Goal: Use online tool/utility: Utilize a website feature to perform a specific function

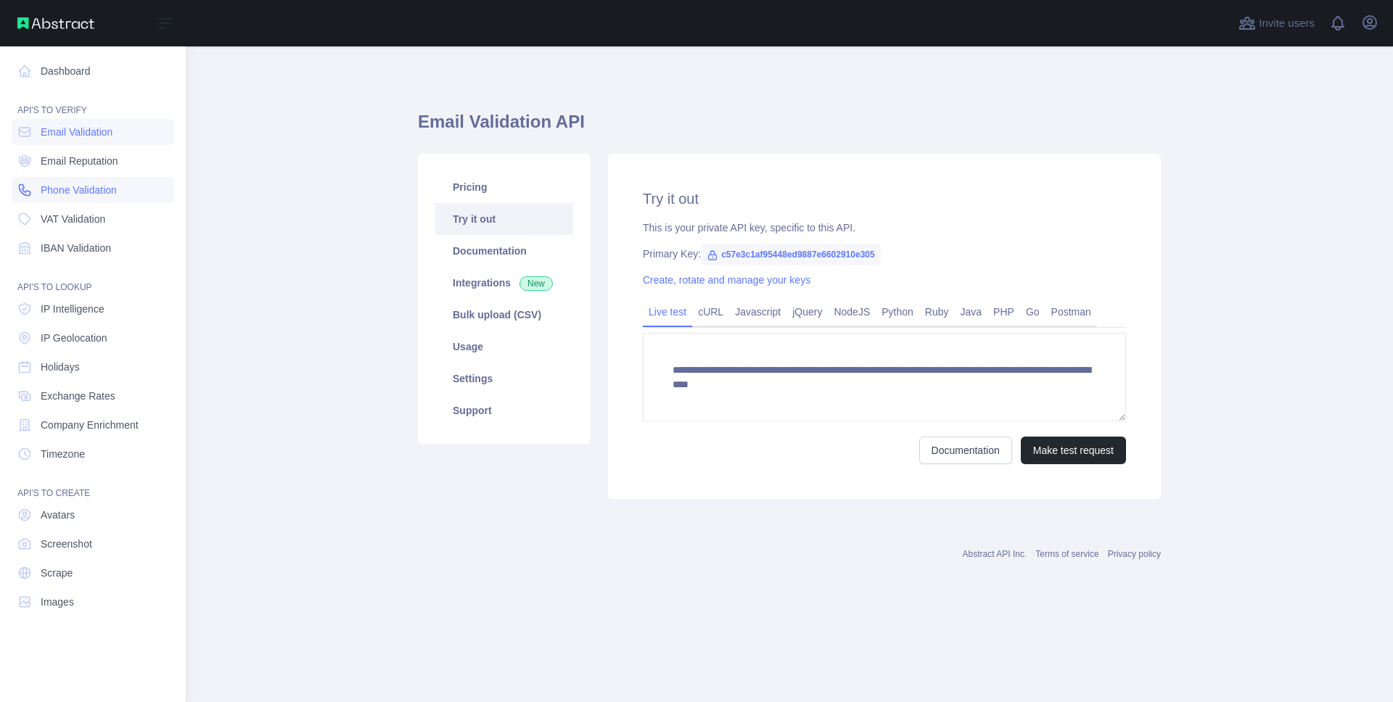
click at [36, 195] on link "Phone Validation" at bounding box center [93, 190] width 163 height 26
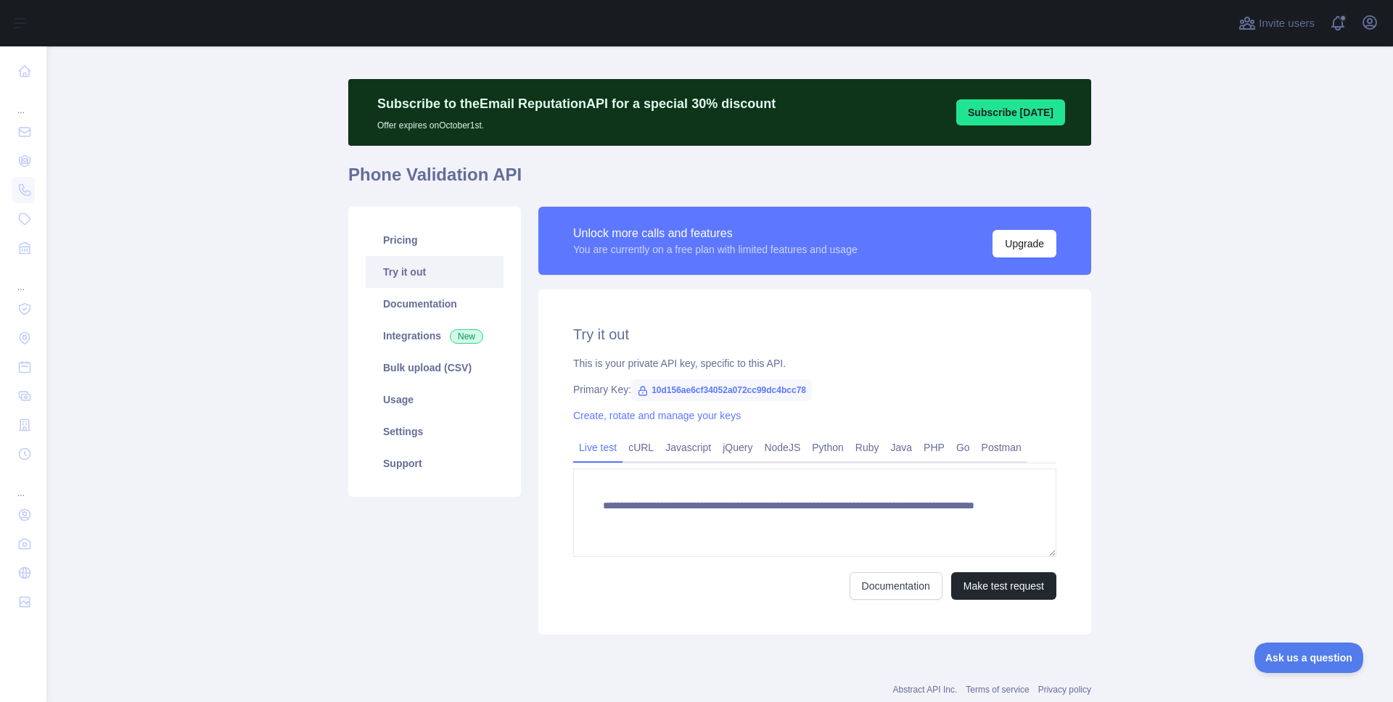
scroll to position [32, 0]
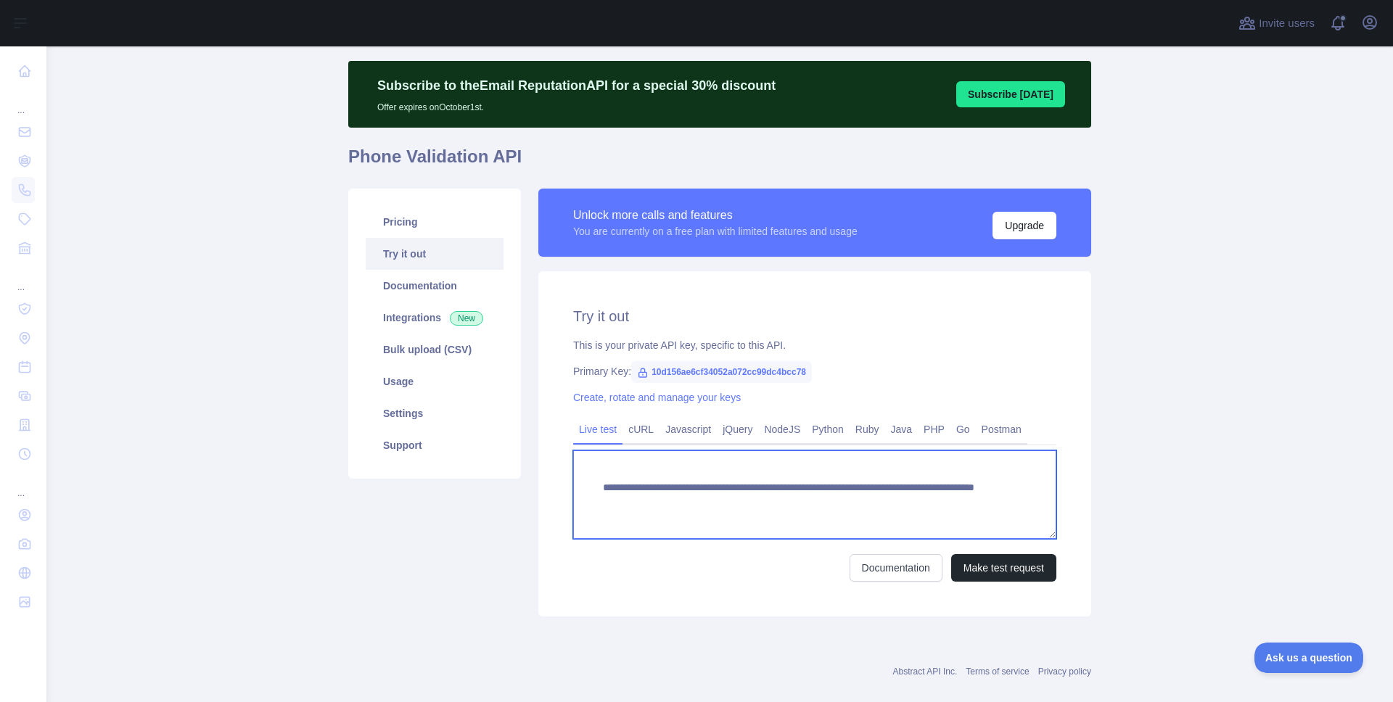
click at [937, 499] on textarea "**********" at bounding box center [814, 495] width 483 height 89
drag, startPoint x: 941, startPoint y: 501, endPoint x: 868, endPoint y: 499, distance: 73.3
click at [868, 499] on textarea "**********" at bounding box center [814, 495] width 483 height 89
type textarea "**********"
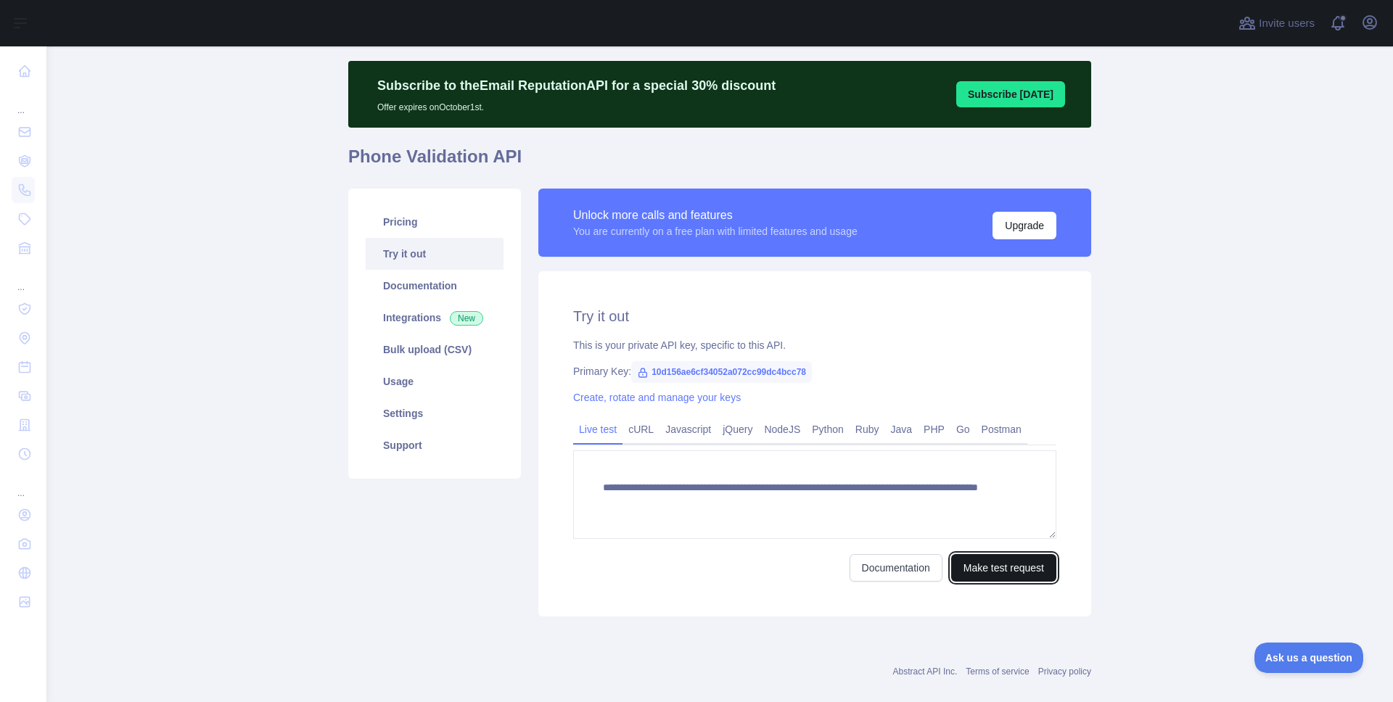
click at [986, 572] on button "Make test request" at bounding box center [1003, 568] width 105 height 28
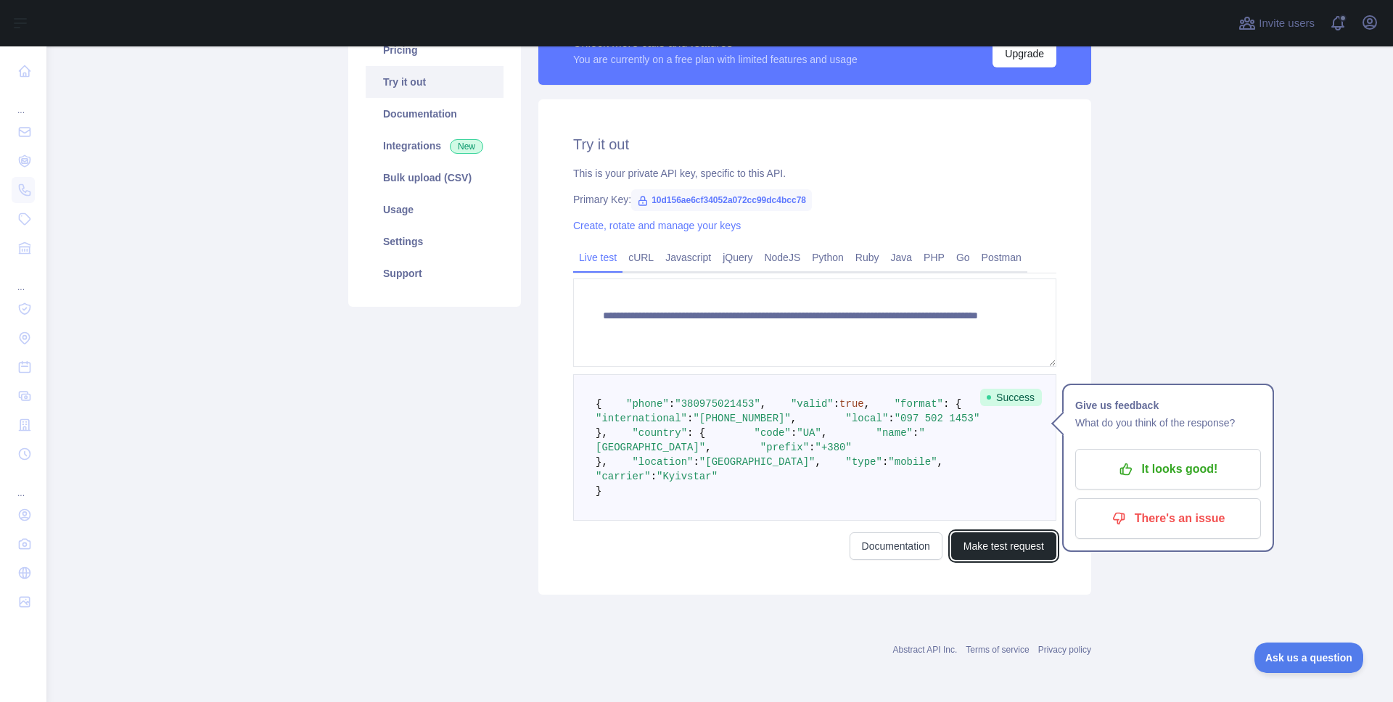
scroll to position [227, 0]
drag, startPoint x: 670, startPoint y: 408, endPoint x: 694, endPoint y: 409, distance: 24.0
click at [766, 409] on span ""valid" : true ," at bounding box center [818, 404] width 104 height 12
click at [708, 398] on span ""380975021453"" at bounding box center [718, 404] width 86 height 12
drag, startPoint x: 749, startPoint y: 395, endPoint x: 677, endPoint y: 395, distance: 72.6
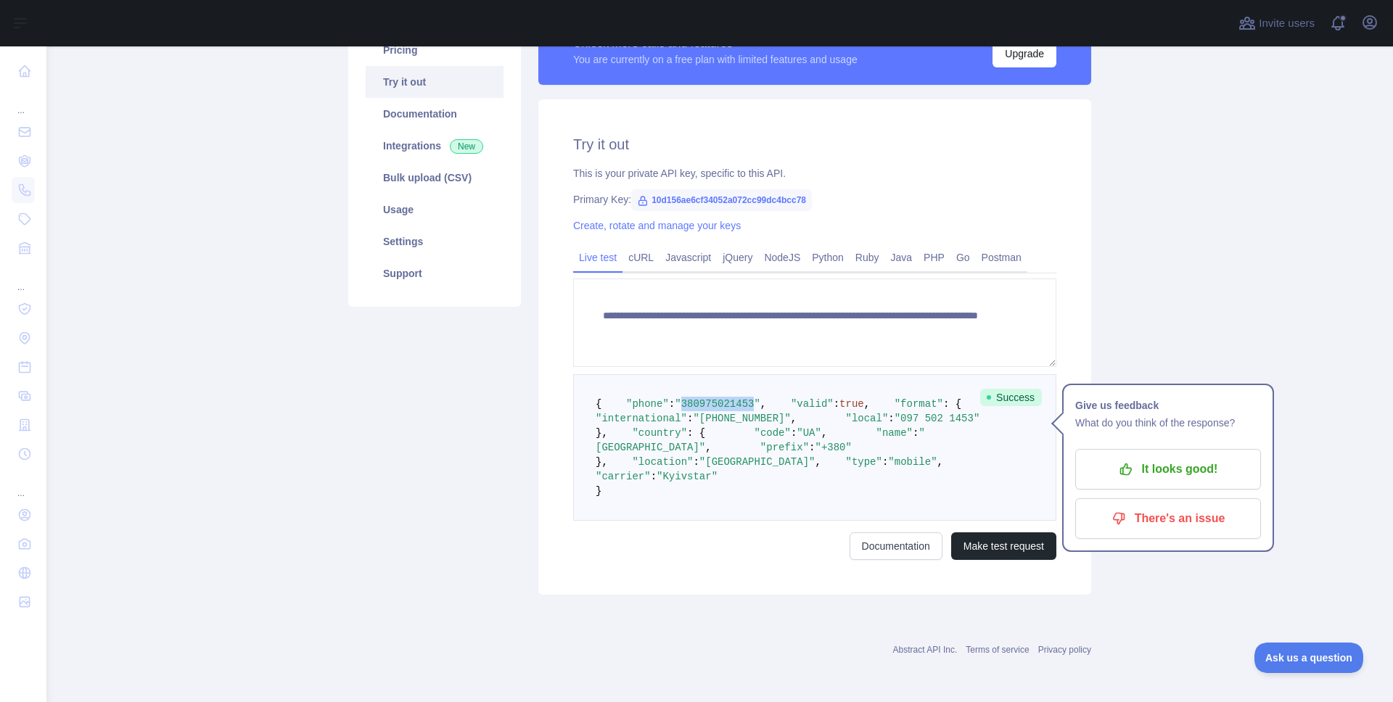
click at [677, 398] on span ""380975021453"" at bounding box center [718, 404] width 86 height 12
drag, startPoint x: 700, startPoint y: 559, endPoint x: 596, endPoint y: 543, distance: 105.1
click at [596, 521] on pre "{ "phone" : "[PHONE_NUMBER]" , "valid" : true , "format" : { "international" : …" at bounding box center [814, 447] width 483 height 147
click at [657, 482] on span ":" at bounding box center [654, 477] width 6 height 12
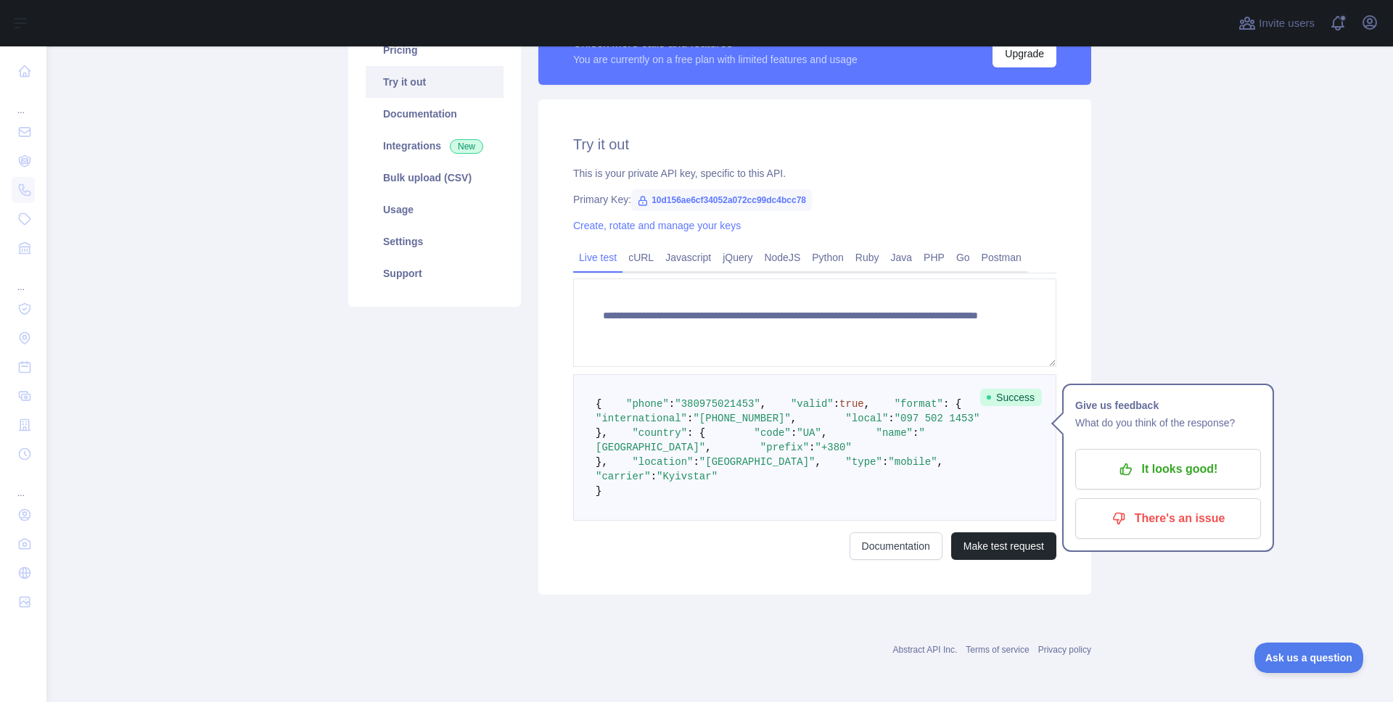
click at [703, 482] on span ""Kyivstar"" at bounding box center [687, 477] width 61 height 12
click at [888, 468] on span ""mobile"" at bounding box center [912, 462] width 49 height 12
click at [705, 468] on span ""[GEOGRAPHIC_DATA]"" at bounding box center [757, 462] width 116 height 12
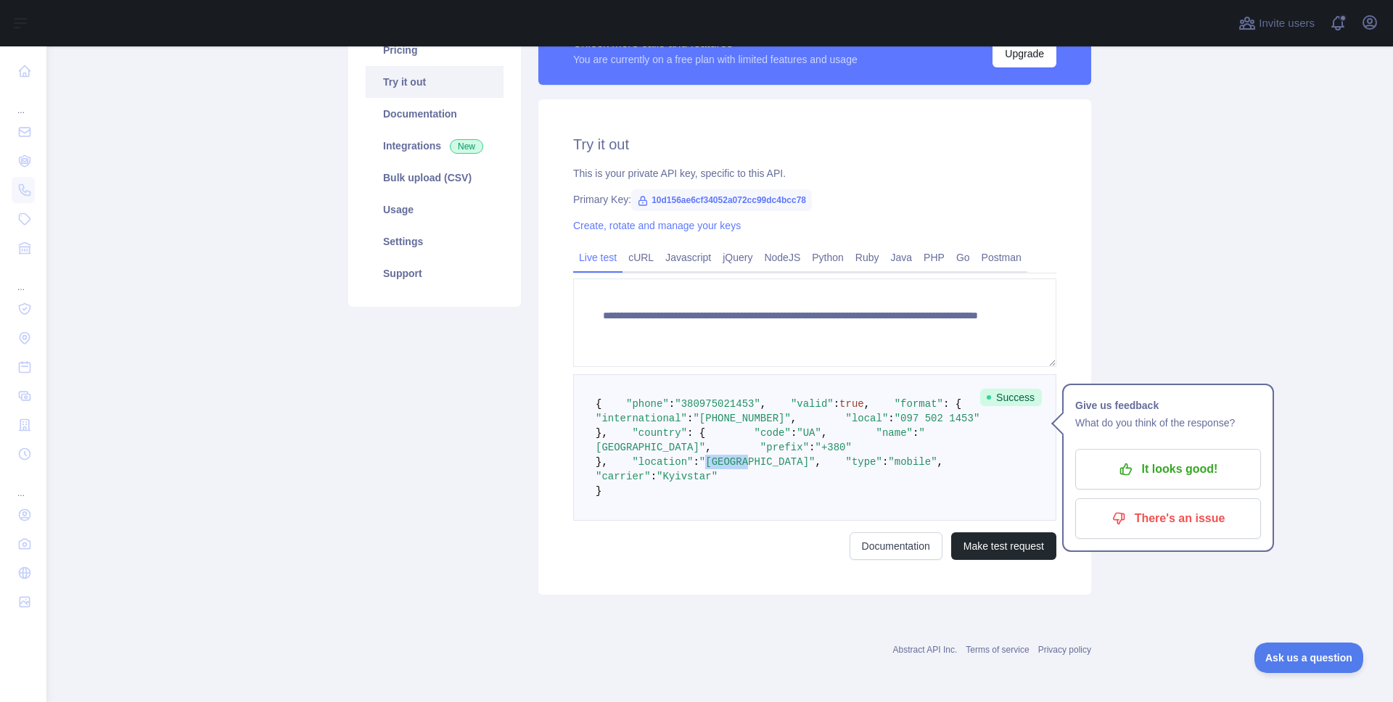
click at [705, 468] on span ""[GEOGRAPHIC_DATA]"" at bounding box center [757, 462] width 116 height 12
click at [714, 482] on span ""Kyivstar"" at bounding box center [687, 477] width 61 height 12
drag, startPoint x: 751, startPoint y: 434, endPoint x: 783, endPoint y: 431, distance: 32.1
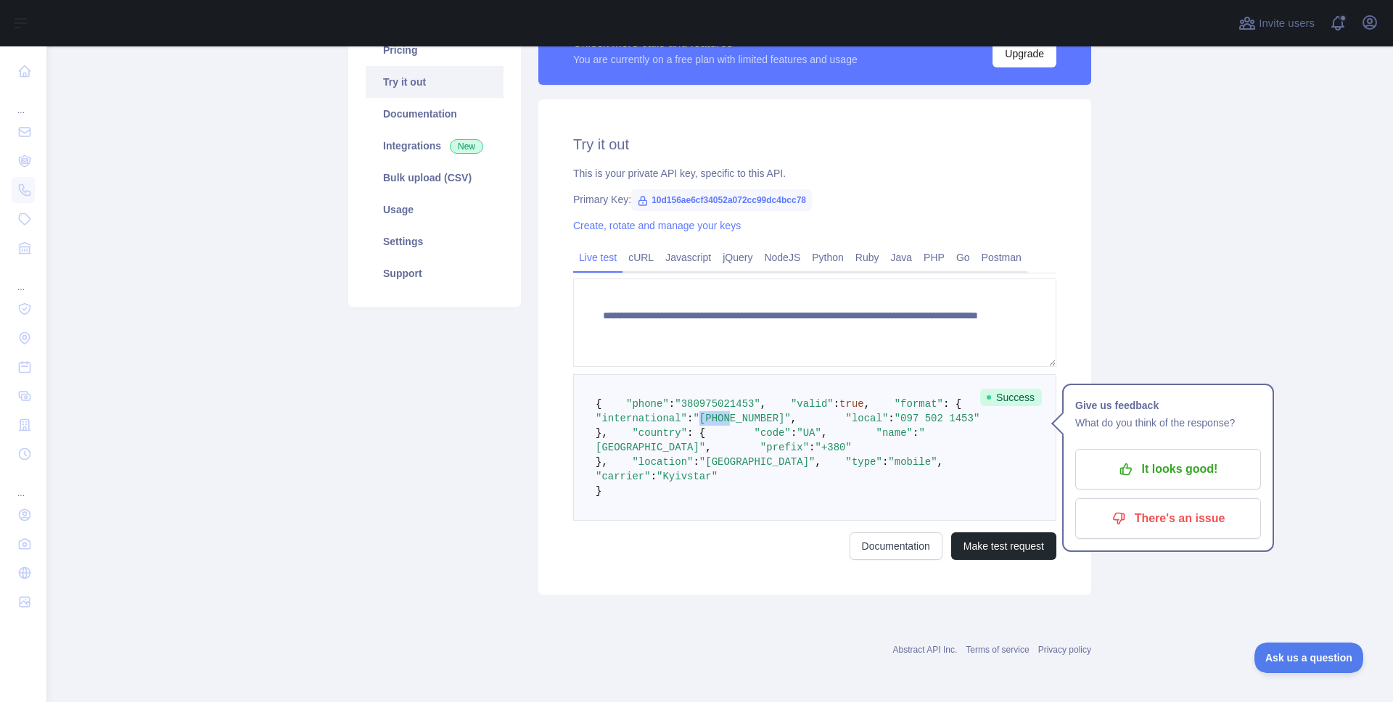
click at [783, 424] on span ""[PHONE_NUMBER]"" at bounding box center [741, 419] width 97 height 12
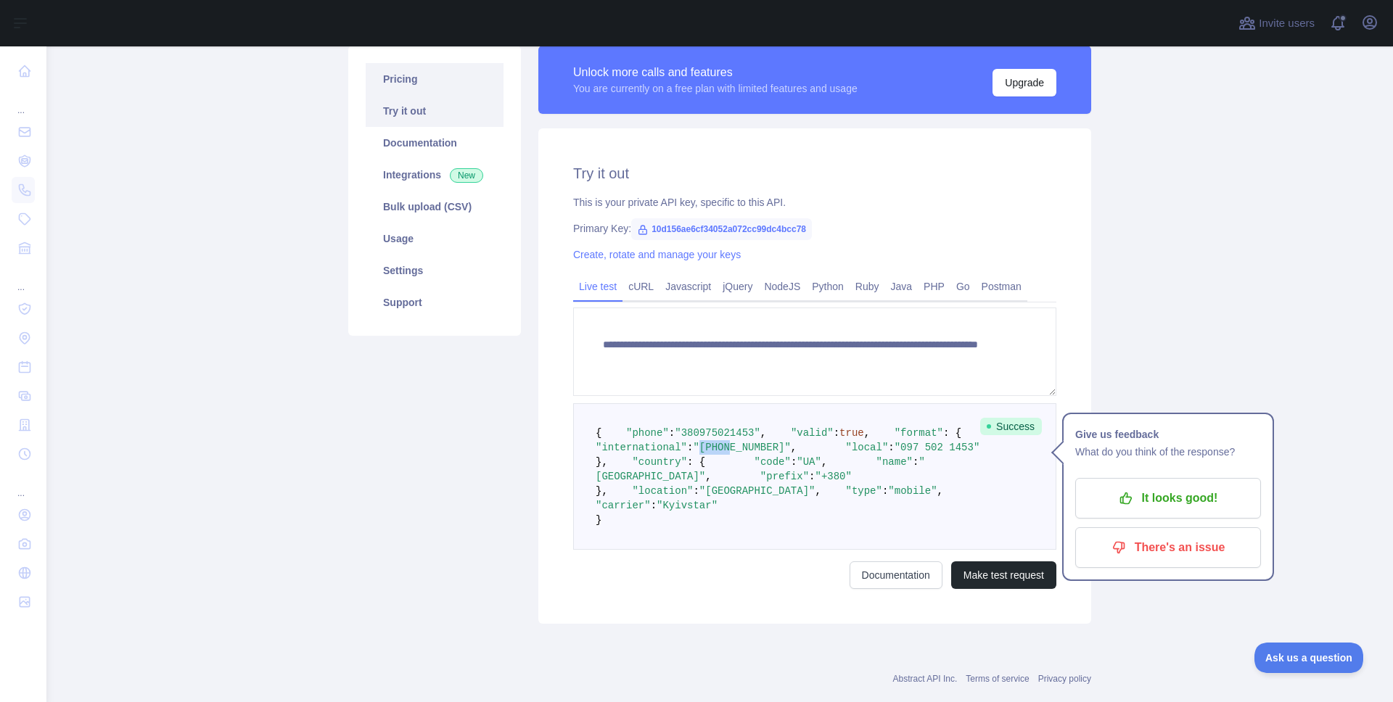
click at [404, 76] on link "Pricing" at bounding box center [435, 79] width 138 height 32
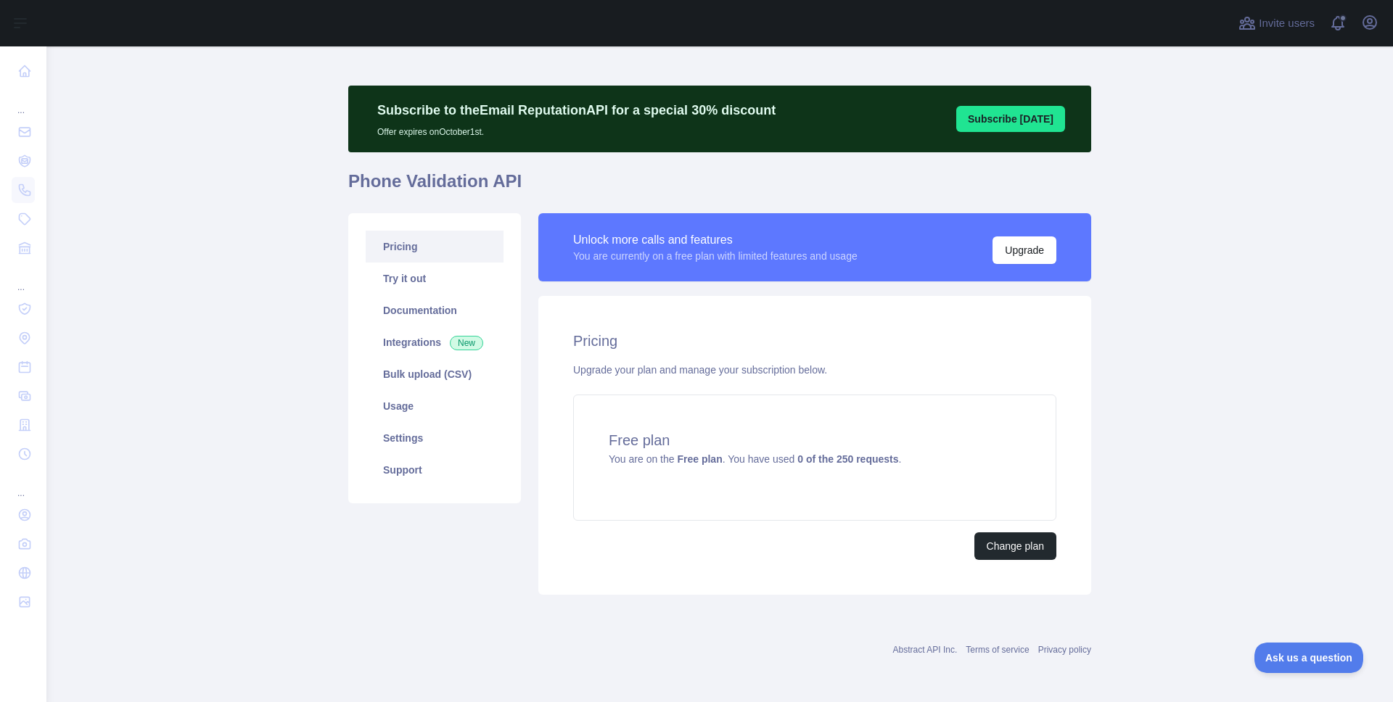
scroll to position [7, 0]
click at [698, 369] on div "Upgrade your plan and manage your subscription below." at bounding box center [814, 370] width 483 height 15
click at [749, 372] on div "Upgrade your plan and manage your subscription below." at bounding box center [814, 370] width 483 height 15
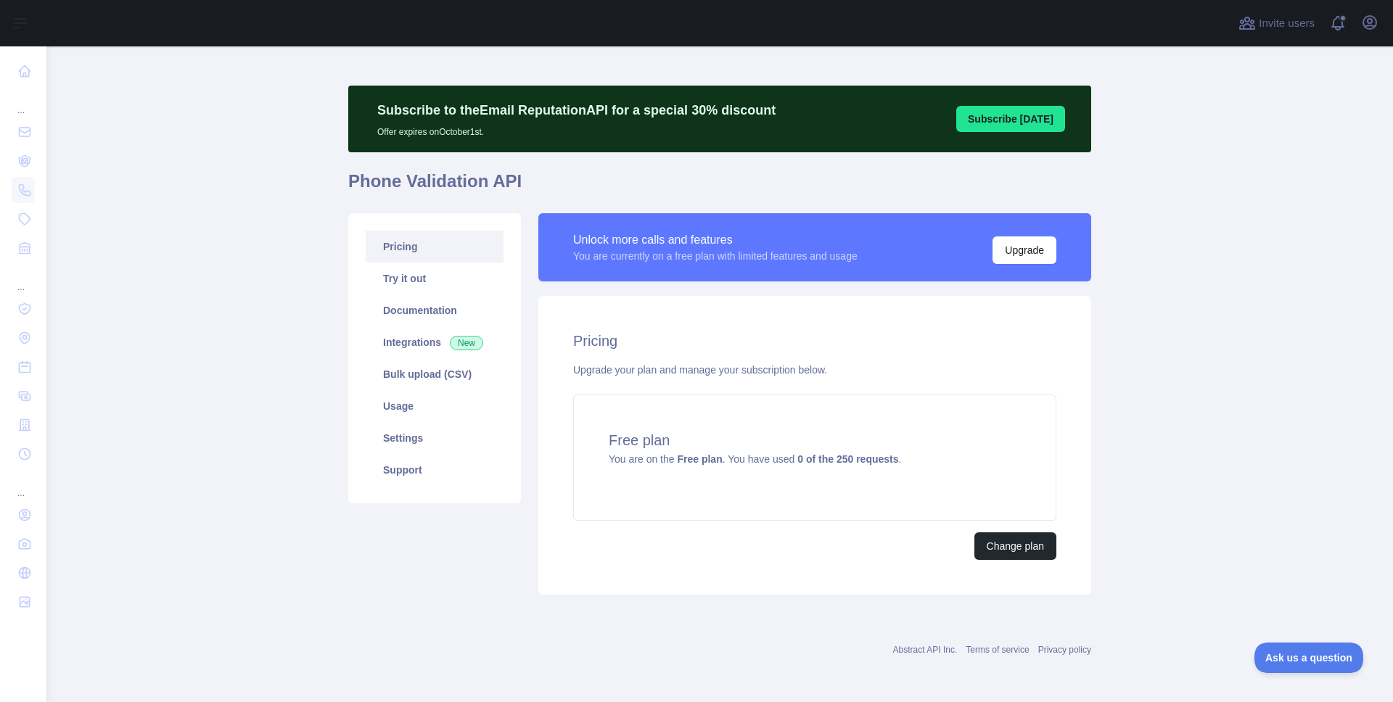
click at [726, 370] on div "Upgrade your plan and manage your subscription below." at bounding box center [814, 370] width 483 height 15
click at [439, 287] on link "Try it out" at bounding box center [435, 279] width 138 height 32
